Goal: Obtain resource: Download file/media

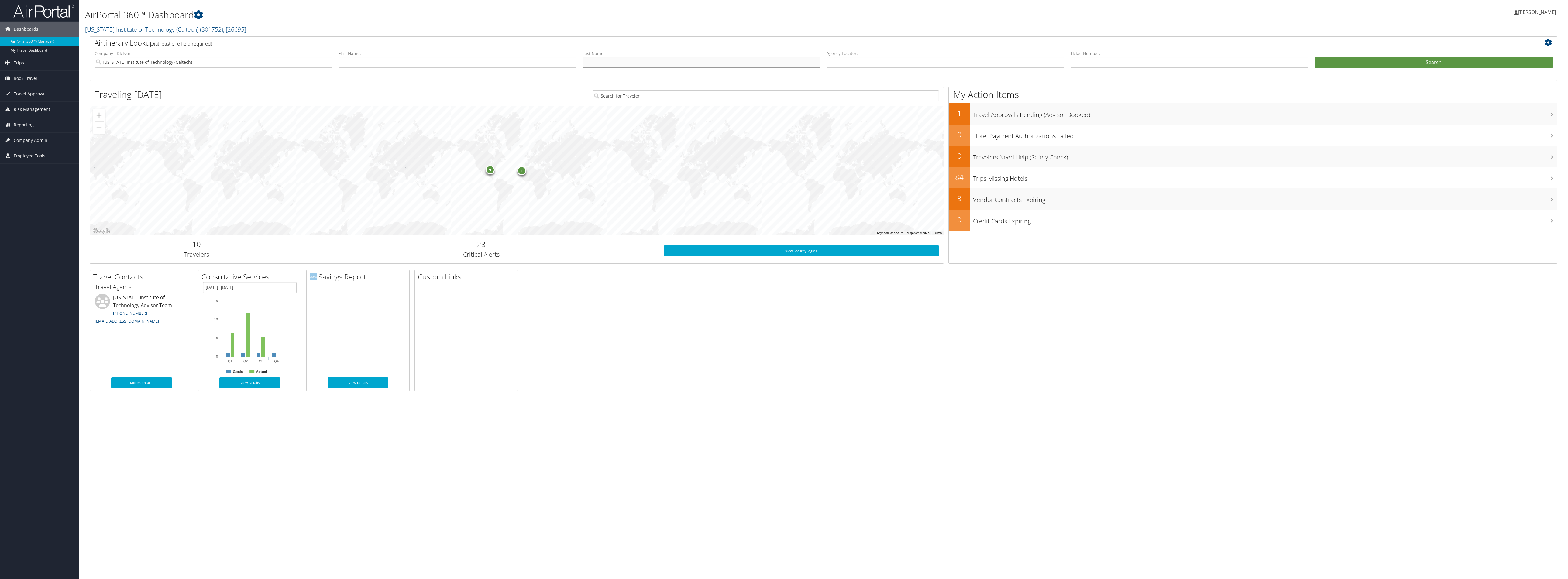
click at [635, 68] on input "text" at bounding box center [701, 62] width 238 height 11
click at [628, 68] on input "Sa" at bounding box center [701, 62] width 238 height 11
type input "S"
type input "Skalidis"
click at [1315, 57] on button "Search" at bounding box center [1433, 63] width 238 height 12
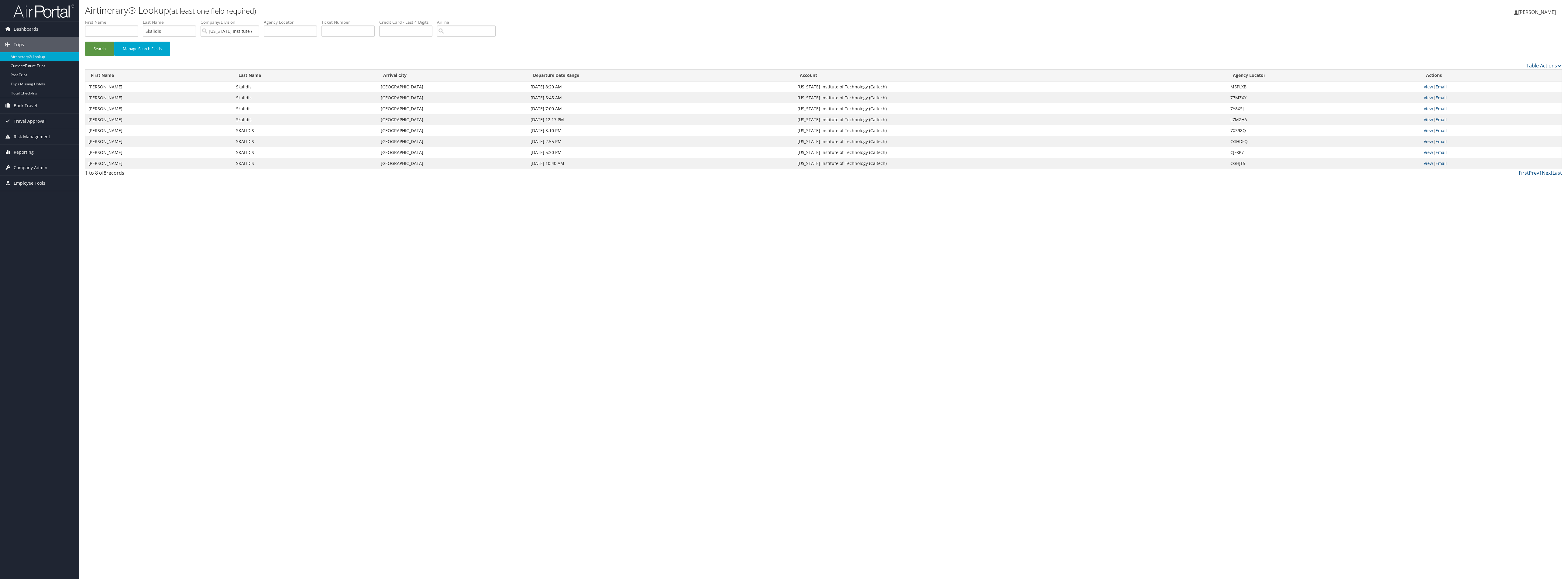
click at [1430, 144] on link "View" at bounding box center [1428, 141] width 9 height 5
click at [1427, 155] on link "View" at bounding box center [1428, 152] width 9 height 5
click at [1427, 166] on link "View" at bounding box center [1428, 163] width 9 height 5
drag, startPoint x: 196, startPoint y: 38, endPoint x: 117, endPoint y: 53, distance: 80.4
click at [117, 53] on form "First Name Last Name Skalidis Departure City Arrival City Company/Division Cali…" at bounding box center [824, 40] width 1477 height 43
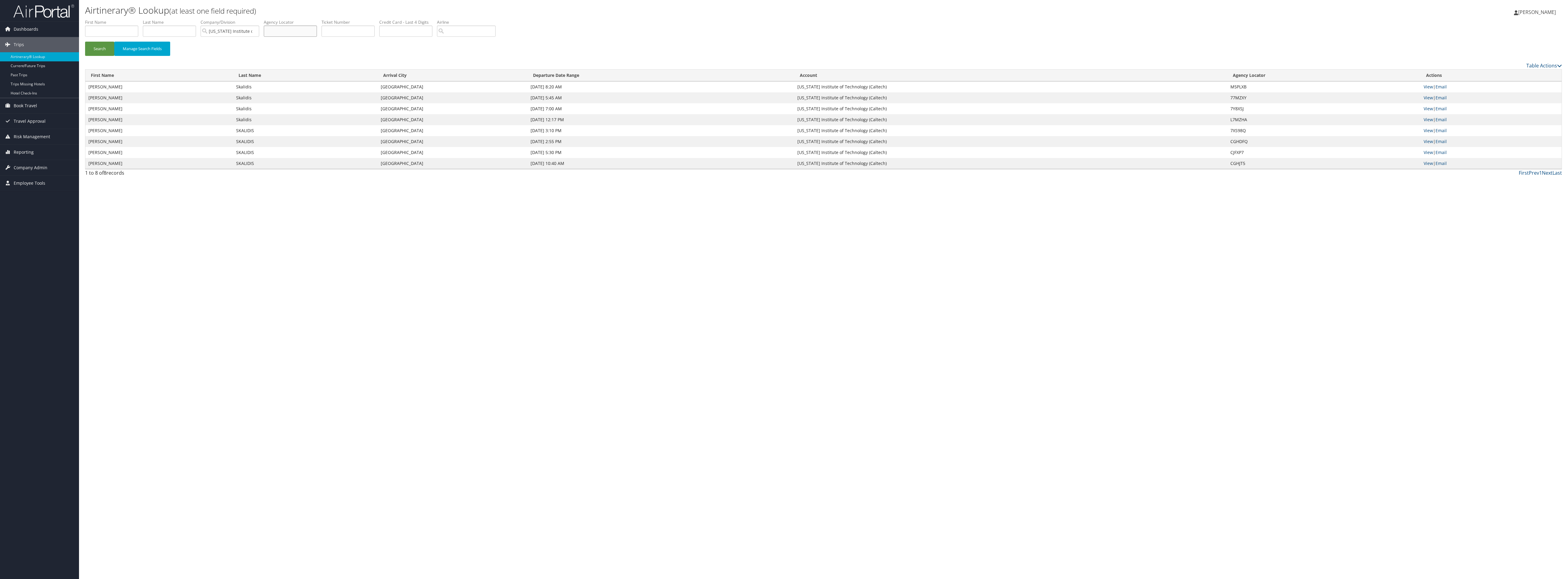
click at [317, 35] on input "text" at bounding box center [290, 31] width 53 height 11
type input "0"
click at [85, 41] on button "Search" at bounding box center [100, 48] width 29 height 14
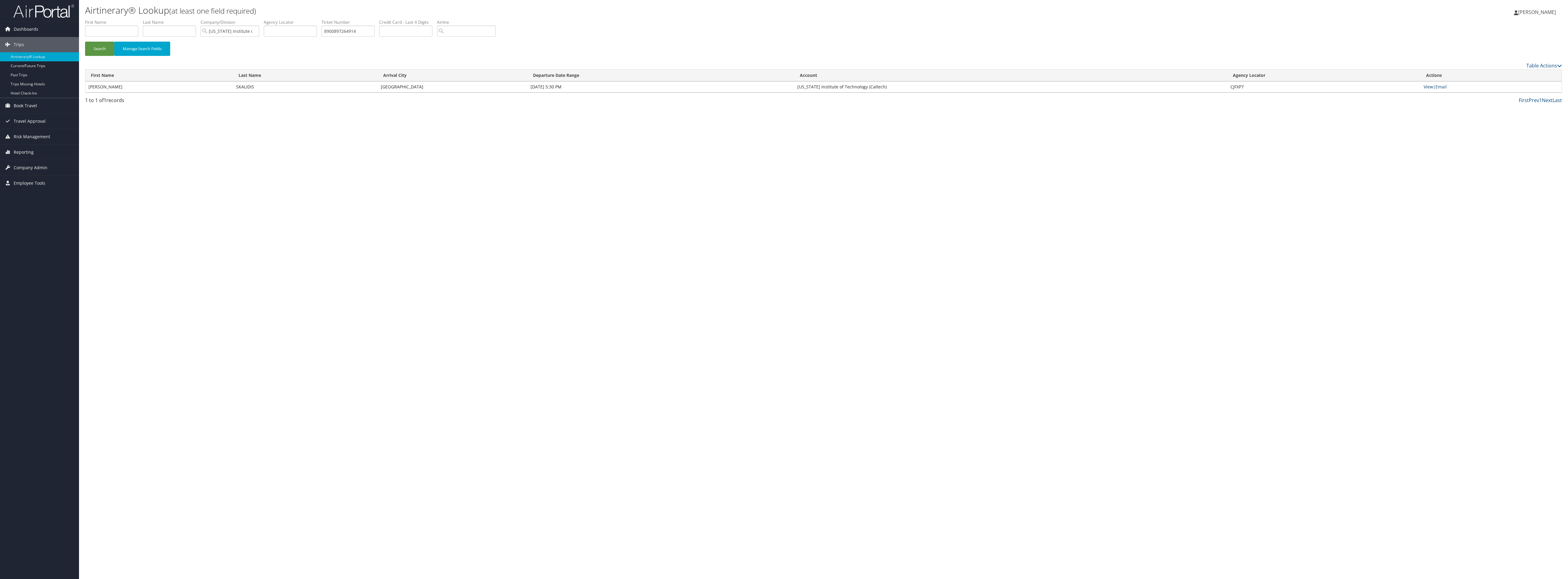
click at [1431, 89] on link "View" at bounding box center [1428, 86] width 9 height 5
drag, startPoint x: 439, startPoint y: 36, endPoint x: 333, endPoint y: 48, distance: 106.7
click at [331, 19] on ul "First Name Last Name Departure City Arrival City Company/Division California In…" at bounding box center [824, 19] width 1477 height 0
type input "8"
click at [85, 41] on button "Search" at bounding box center [100, 48] width 29 height 14
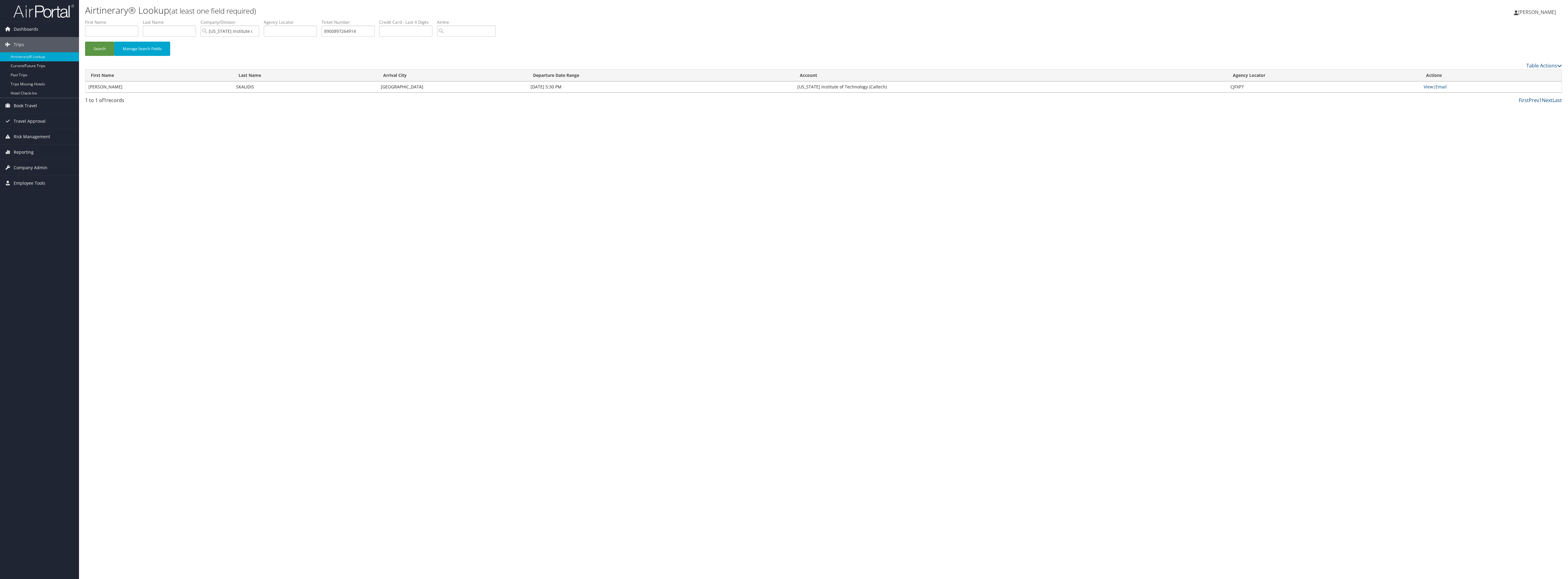
click at [1438, 92] on td "View | Email" at bounding box center [1491, 87] width 141 height 11
click at [1431, 89] on link "View" at bounding box center [1428, 86] width 9 height 5
drag, startPoint x: 432, startPoint y: 39, endPoint x: 258, endPoint y: 64, distance: 175.8
click at [258, 61] on form "First Name Last Name Departure City Arrival City Company/Division California In…" at bounding box center [824, 40] width 1477 height 43
click at [85, 41] on button "Search" at bounding box center [100, 48] width 29 height 14
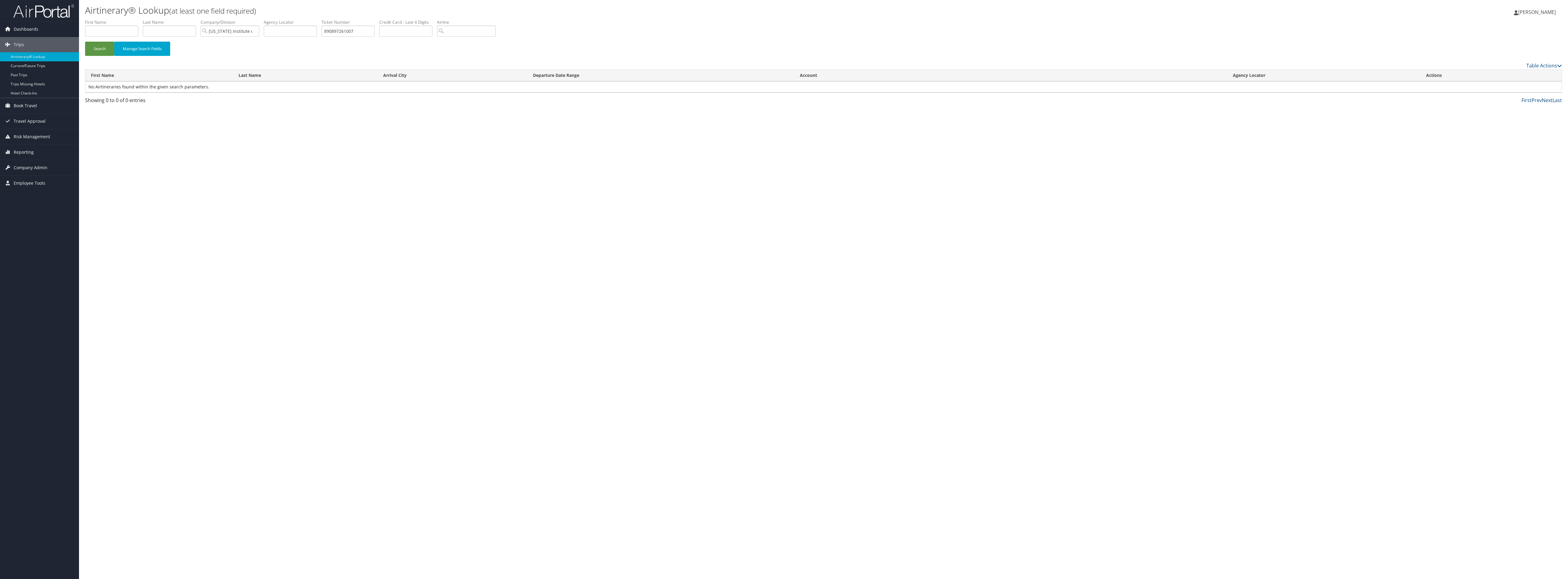
click at [379, 41] on li "Ticket Number 890897261007" at bounding box center [350, 30] width 58 height 22
drag, startPoint x: 436, startPoint y: 41, endPoint x: 245, endPoint y: 64, distance: 192.4
click at [249, 61] on form "First Name Last Name Departure City Arrival City Company/Division California In…" at bounding box center [824, 40] width 1477 height 43
type input "8900897261019"
click at [85, 41] on button "Search" at bounding box center [100, 48] width 29 height 14
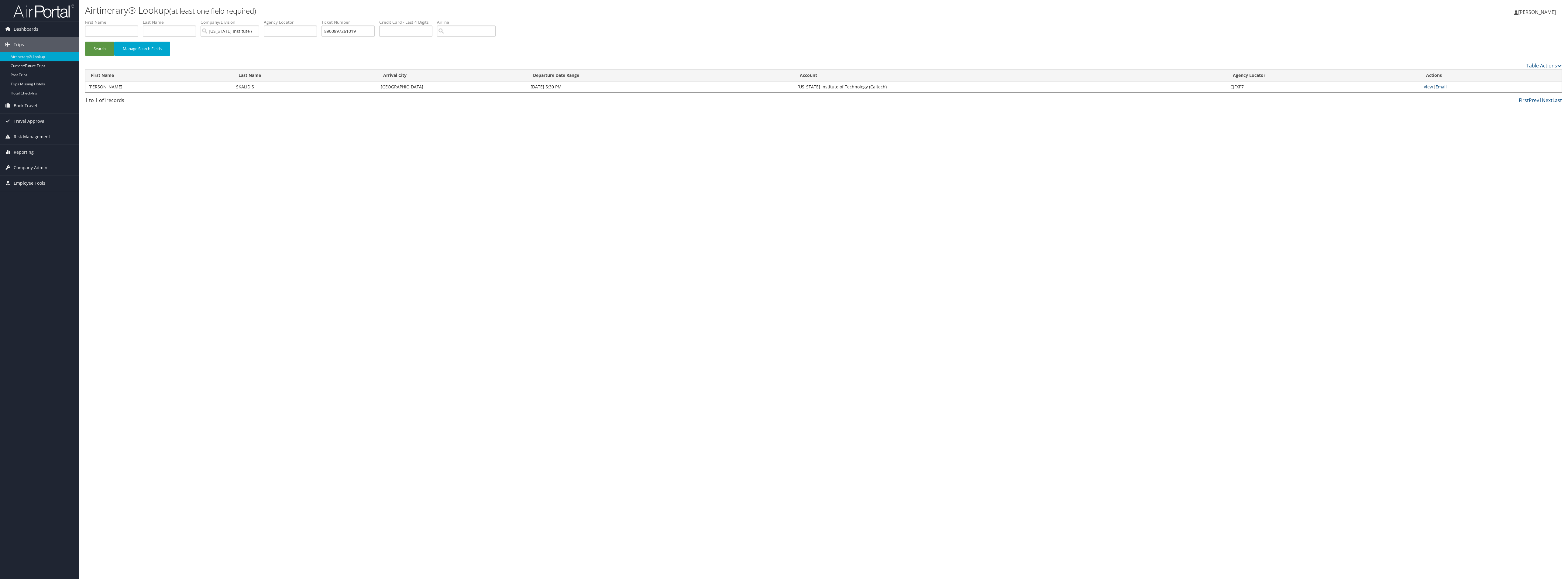
click at [1433, 89] on link "View" at bounding box center [1428, 86] width 9 height 5
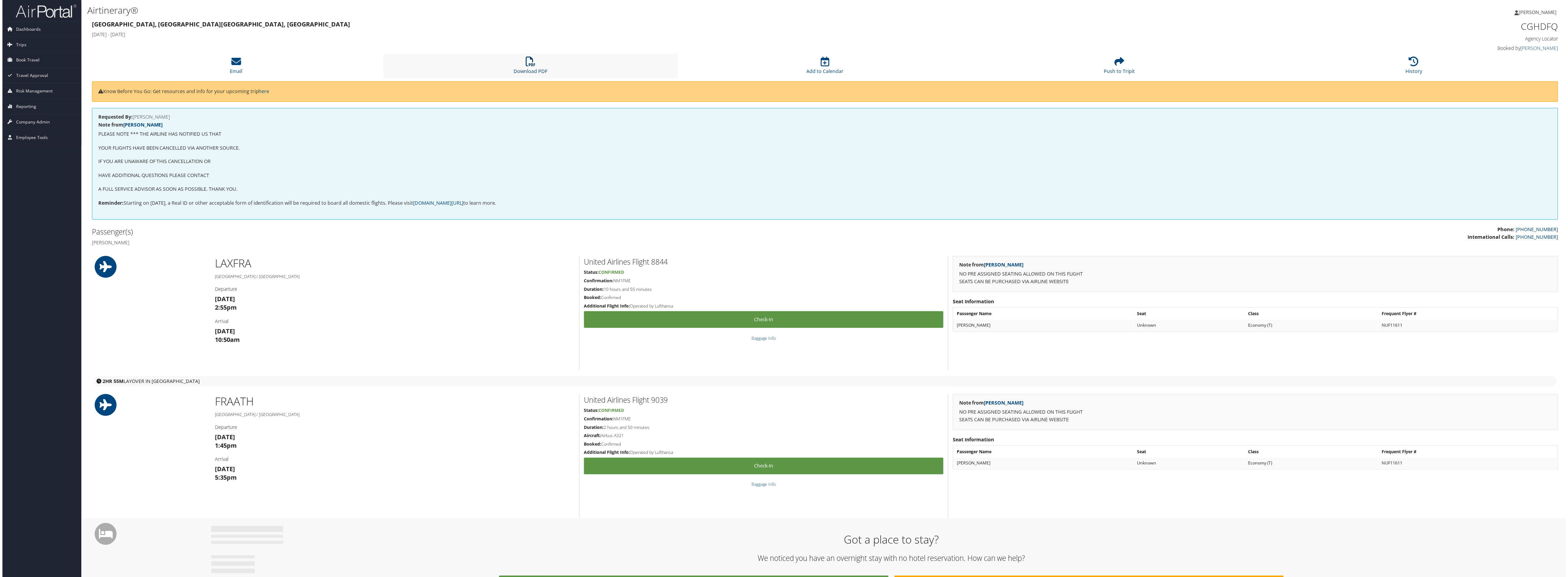
click at [530, 66] on icon at bounding box center [530, 62] width 10 height 10
click at [537, 79] on li "Download PDF" at bounding box center [530, 66] width 295 height 24
click at [526, 75] on link "Download PDF" at bounding box center [529, 68] width 34 height 15
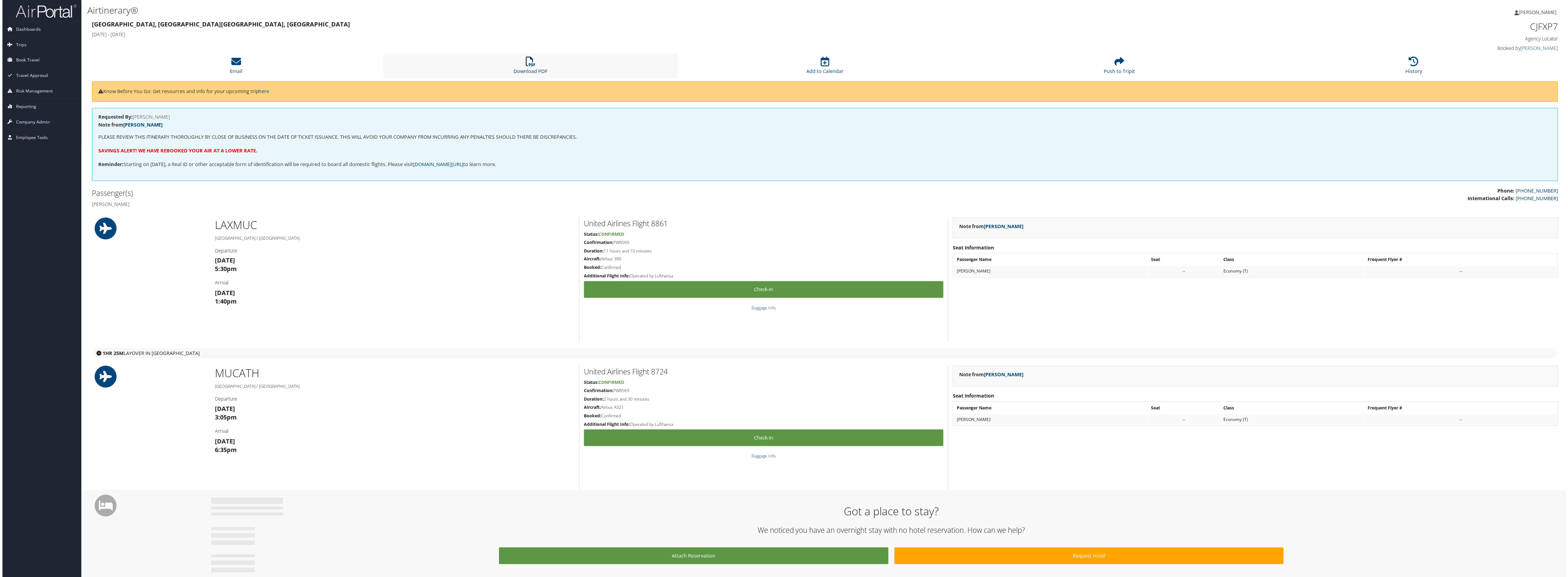
click at [527, 75] on link "Download PDF" at bounding box center [529, 68] width 34 height 15
click at [536, 77] on li "Download PDF" at bounding box center [530, 66] width 295 height 24
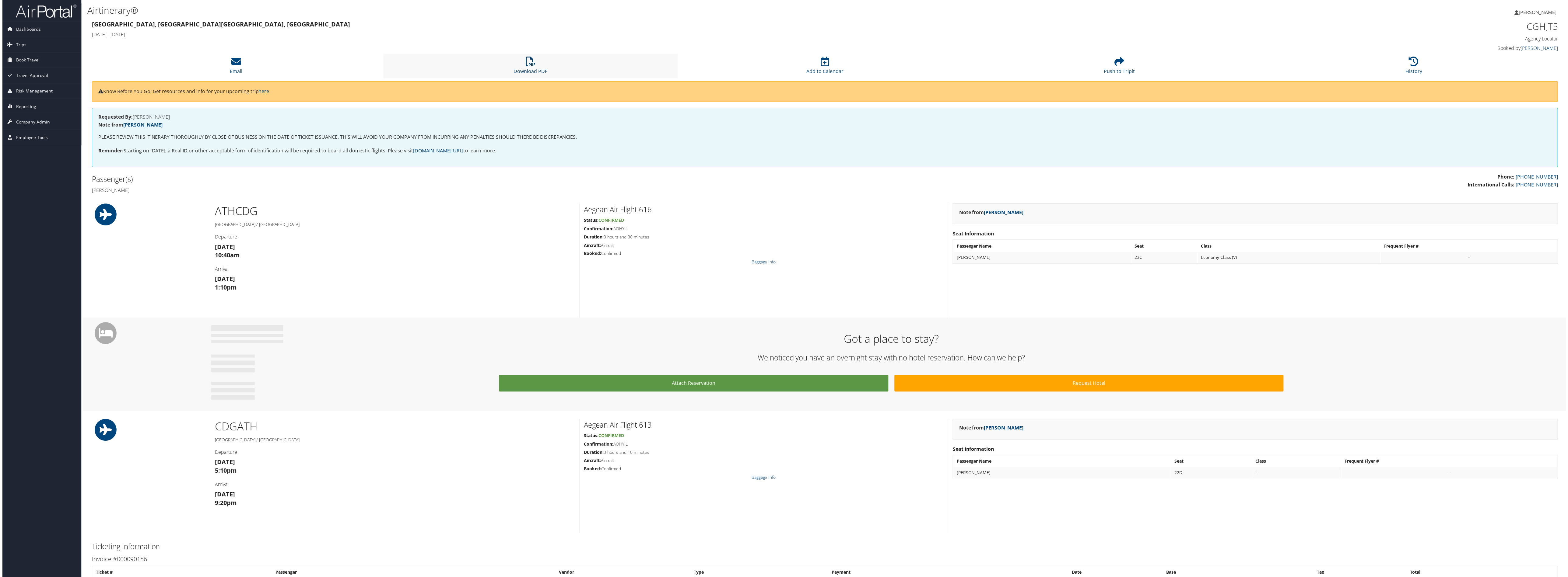
click at [535, 75] on link "Download PDF" at bounding box center [529, 68] width 34 height 15
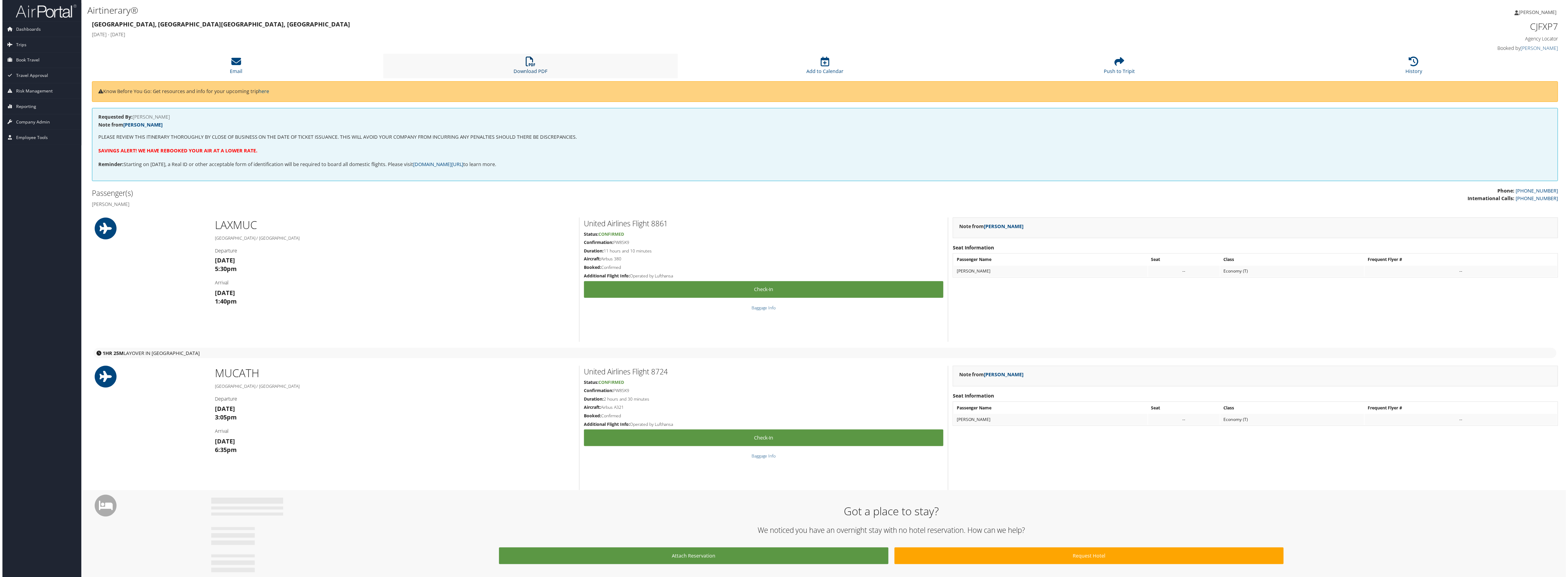
click at [536, 75] on link "Download PDF" at bounding box center [529, 68] width 34 height 15
click at [532, 75] on link "Download PDF" at bounding box center [529, 68] width 34 height 15
click at [540, 79] on li "Download PDF" at bounding box center [530, 66] width 295 height 24
click at [1275, 42] on h4 "Agency Locator" at bounding box center [1380, 38] width 361 height 7
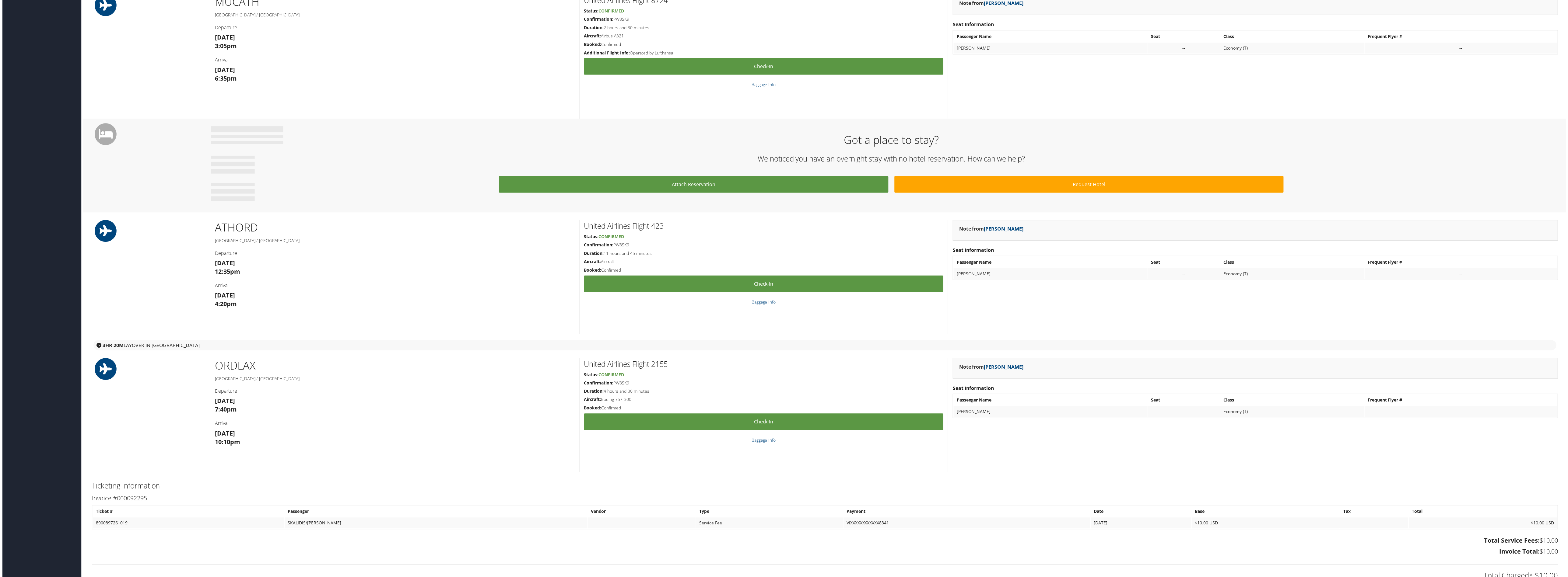
scroll to position [548, 0]
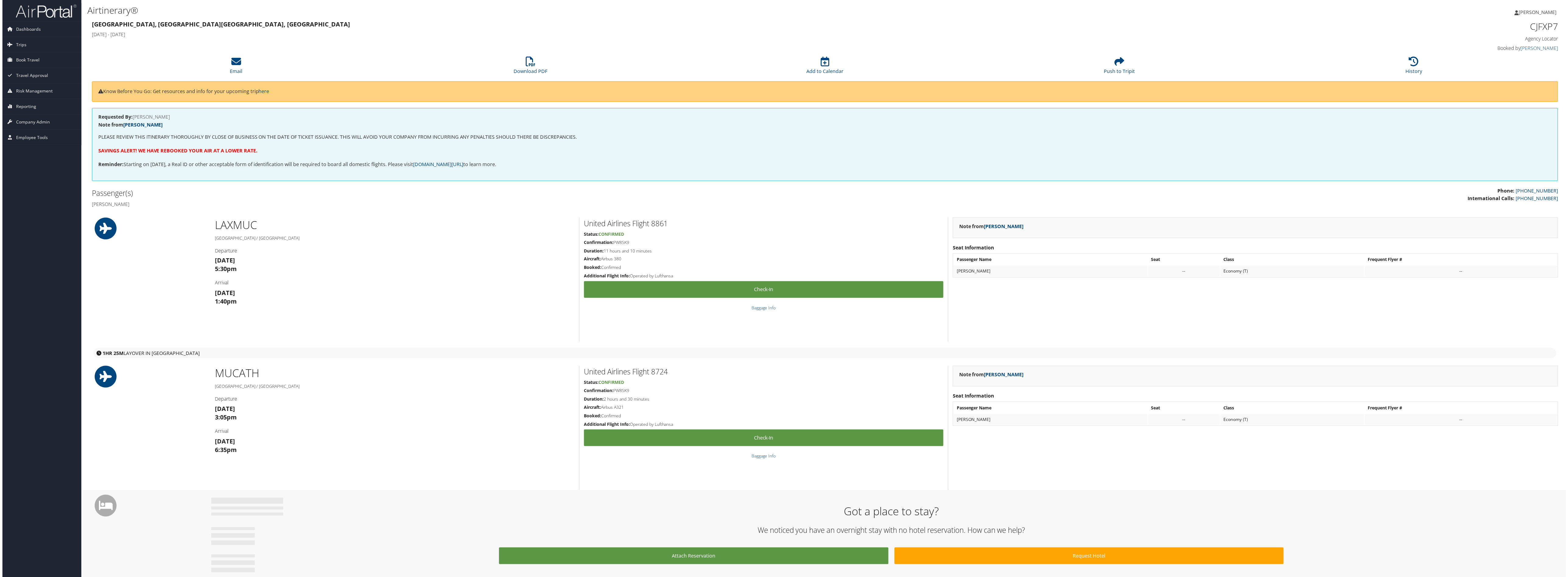
scroll to position [183, 0]
